Goal: Task Accomplishment & Management: Complete application form

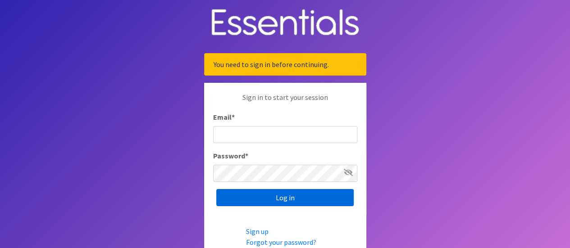
type input "[EMAIL_ADDRESS][DOMAIN_NAME]"
click at [268, 193] on input "Log in" at bounding box center [284, 197] width 137 height 17
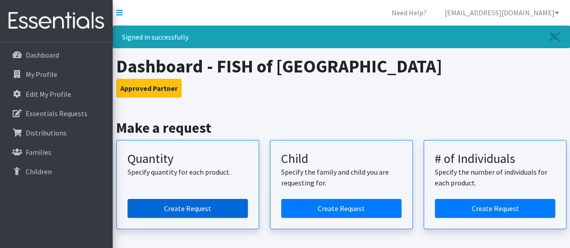
click at [204, 201] on link "Create Request" at bounding box center [187, 208] width 120 height 19
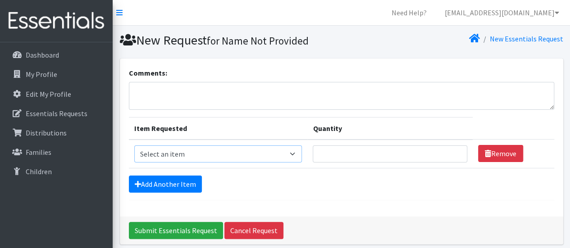
click at [293, 154] on select "Select an item Diaper (Size 2) Diaper (Size 3) Diaper (Size 4) Diaper (Size 5) …" at bounding box center [218, 153] width 168 height 17
select select "2950"
click at [134, 145] on select "Select an item Diaper (Size 2) Diaper (Size 3) Diaper (Size 4) Diaper (Size 5) …" at bounding box center [218, 153] width 168 height 17
click at [335, 152] on input "Quantity" at bounding box center [390, 153] width 154 height 17
type input "500"
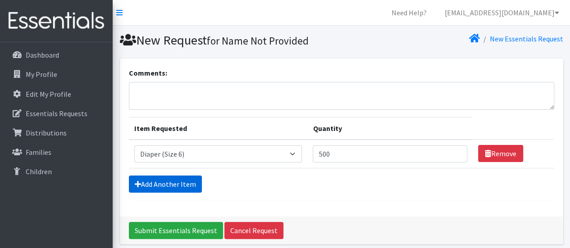
click at [181, 180] on link "Add Another Item" at bounding box center [165, 184] width 73 height 17
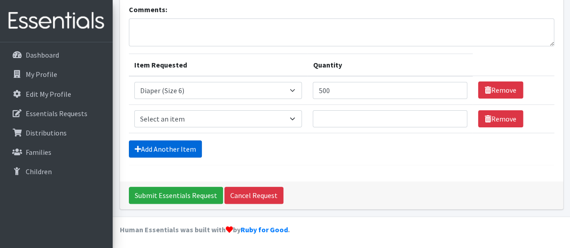
scroll to position [64, 0]
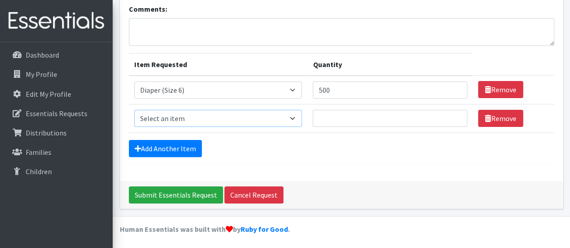
click at [196, 123] on select "Select an item Diaper (Size 2) Diaper (Size 3) Diaper (Size 4) Diaper (Size 5) …" at bounding box center [218, 118] width 168 height 17
select select "2961"
click at [134, 110] on select "Select an item Diaper (Size 2) Diaper (Size 3) Diaper (Size 4) Diaper (Size 5) …" at bounding box center [218, 118] width 168 height 17
click at [329, 122] on input "Quantity" at bounding box center [390, 118] width 154 height 17
type input "500"
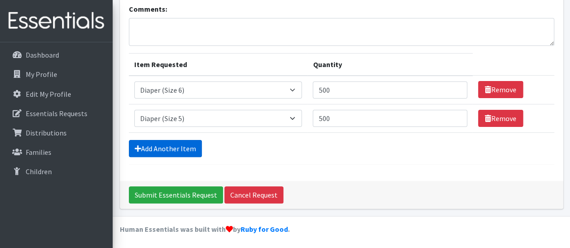
click at [178, 151] on link "Add Another Item" at bounding box center [165, 148] width 73 height 17
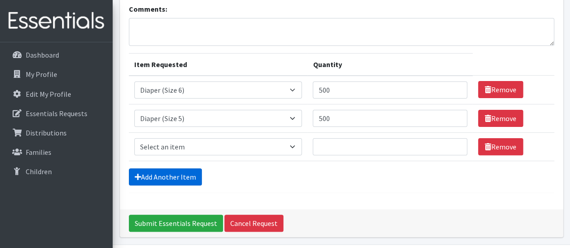
scroll to position [92, 0]
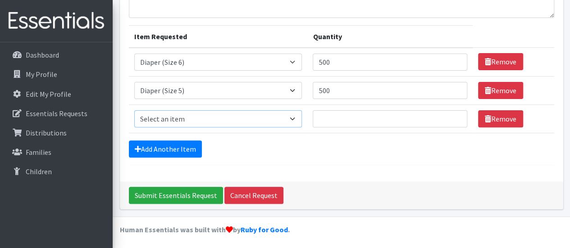
click at [196, 117] on select "Select an item Diaper (Size 2) Diaper (Size 3) Diaper (Size 4) Diaper (Size 5) …" at bounding box center [218, 118] width 168 height 17
select select "2930"
click at [134, 110] on select "Select an item Diaper (Size 2) Diaper (Size 3) Diaper (Size 4) Diaper (Size 5) …" at bounding box center [218, 118] width 168 height 17
click at [329, 120] on input "Quantity" at bounding box center [390, 118] width 154 height 17
type input "250"
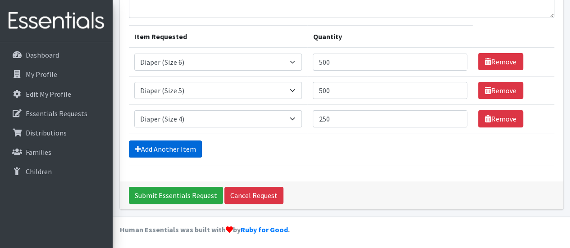
click at [132, 146] on link "Add Another Item" at bounding box center [165, 149] width 73 height 17
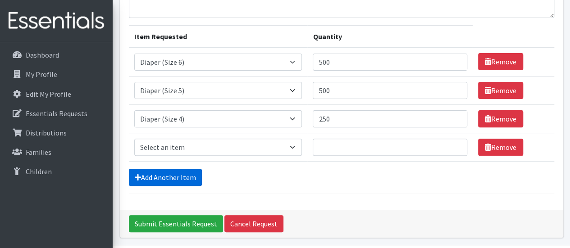
scroll to position [120, 0]
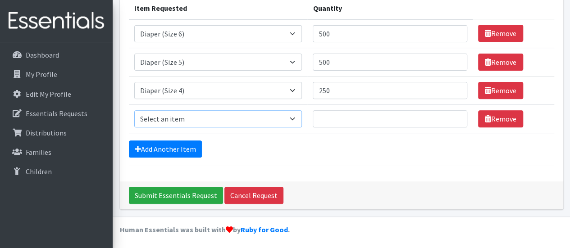
click at [200, 116] on select "Select an item Diaper (Size 2) Diaper (Size 3) Diaper (Size 4) Diaper (Size 5) …" at bounding box center [218, 118] width 168 height 17
select select "12589"
click at [134, 110] on select "Select an item Diaper (Size 2) Diaper (Size 3) Diaper (Size 4) Diaper (Size 5) …" at bounding box center [218, 118] width 168 height 17
click at [326, 118] on input "Quantity" at bounding box center [390, 118] width 154 height 17
type input "1"
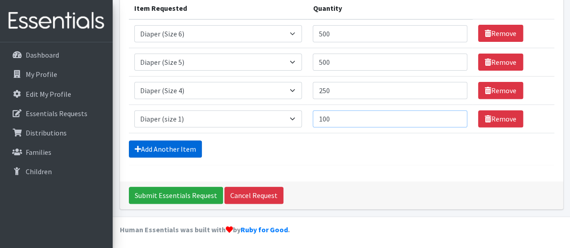
type input "100"
click at [168, 149] on link "Add Another Item" at bounding box center [165, 149] width 73 height 17
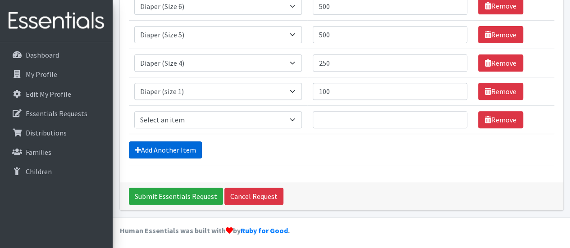
scroll to position [149, 0]
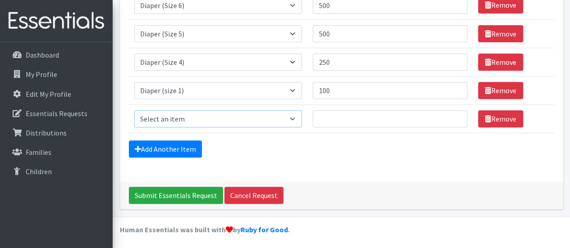
click at [181, 118] on select "Select an item Diaper (Size 2) Diaper (Size 3) Diaper (Size 4) Diaper (Size 5) …" at bounding box center [218, 118] width 168 height 17
select select "2960"
click at [134, 110] on select "Select an item Diaper (Size 2) Diaper (Size 3) Diaper (Size 4) Diaper (Size 5) …" at bounding box center [218, 118] width 168 height 17
click at [333, 119] on input "Quantity" at bounding box center [390, 118] width 154 height 17
type input "250"
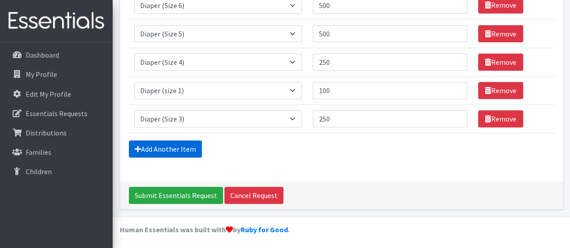
click at [142, 143] on link "Add Another Item" at bounding box center [165, 149] width 73 height 17
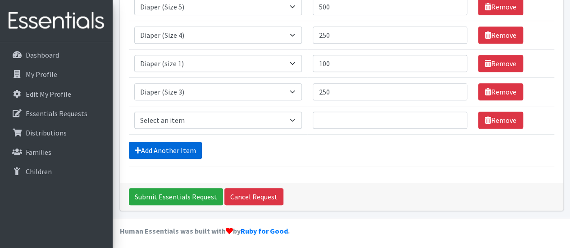
scroll to position [177, 0]
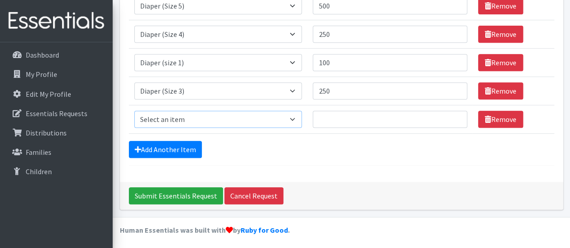
click at [178, 120] on select "Select an item Diaper (Size 2) Diaper (Size 3) Diaper (Size 4) Diaper (Size 5) …" at bounding box center [218, 119] width 168 height 17
select select "2937"
click at [134, 111] on select "Select an item Diaper (Size 2) Diaper (Size 3) Diaper (Size 4) Diaper (Size 5) …" at bounding box center [218, 119] width 168 height 17
click at [326, 115] on input "Quantity" at bounding box center [390, 119] width 154 height 17
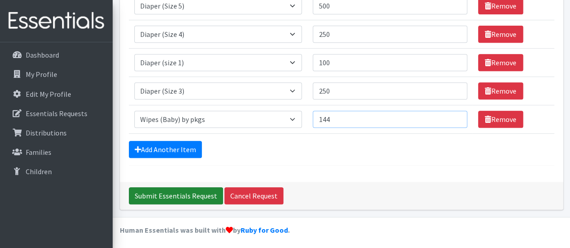
type input "144"
click at [185, 192] on input "Submit Essentials Request" at bounding box center [176, 195] width 94 height 17
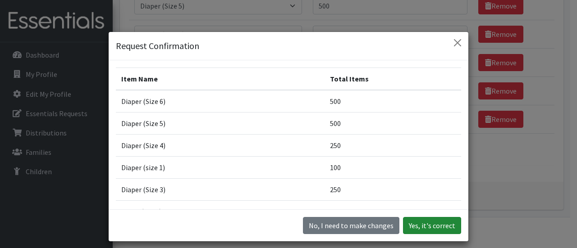
click at [415, 224] on button "Yes, it's correct" at bounding box center [432, 225] width 58 height 17
